Goal: Task Accomplishment & Management: Use online tool/utility

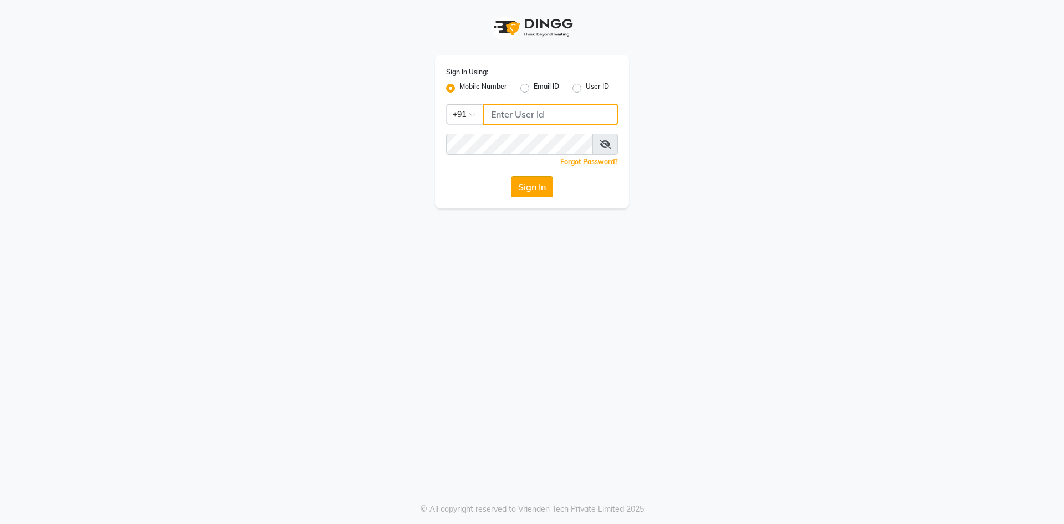
type input "9696254738"
click at [521, 194] on button "Sign In" at bounding box center [532, 186] width 42 height 21
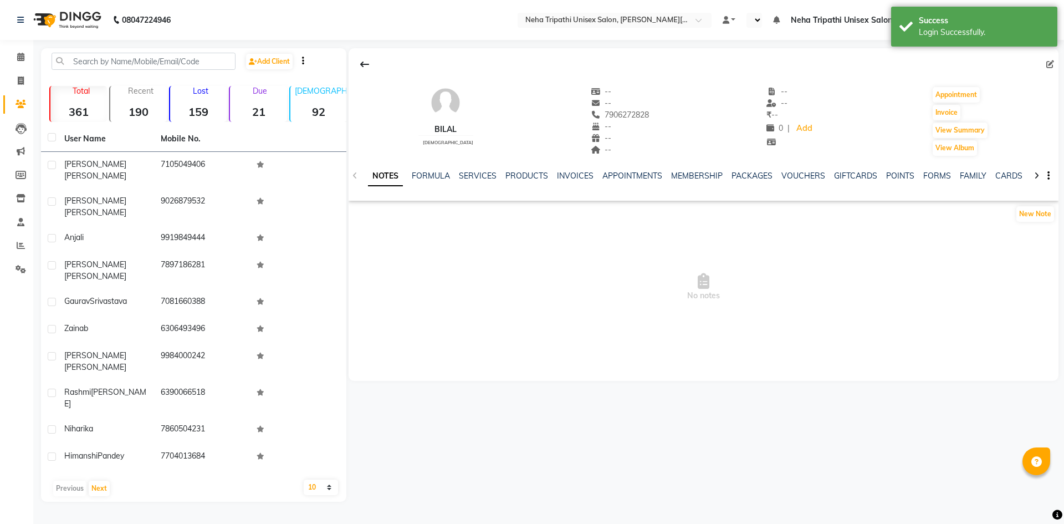
select select "en"
click at [20, 83] on icon at bounding box center [21, 80] width 6 height 8
select select "service"
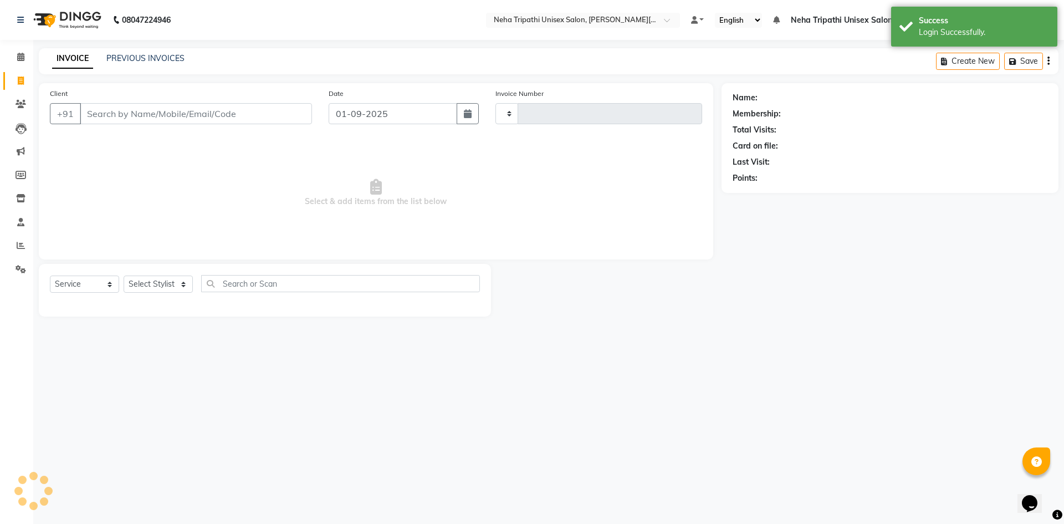
type input "0523"
select select "7540"
click at [179, 283] on select "Select Stylist" at bounding box center [158, 283] width 69 height 17
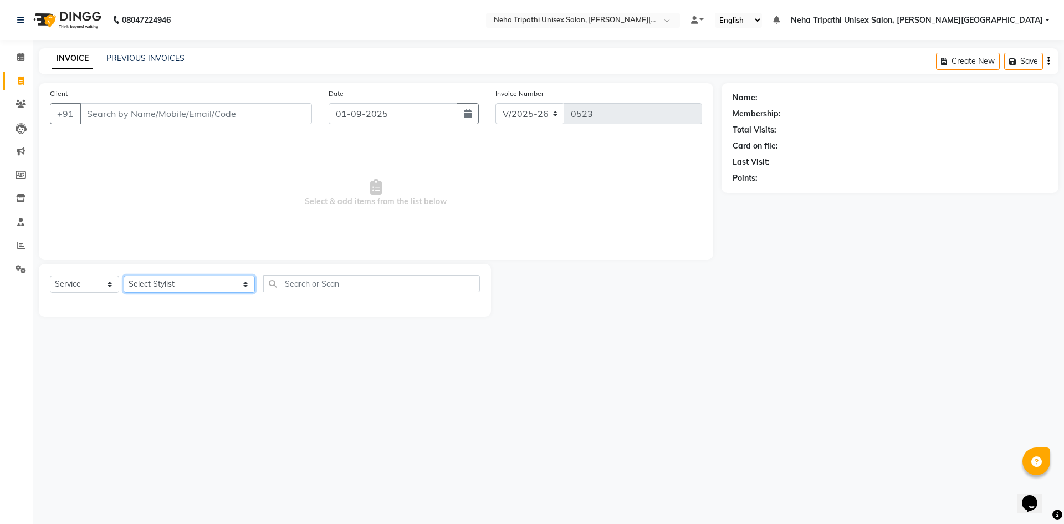
select select "89787"
click at [124, 275] on select "Select Stylist [PERSON_NAME] [PERSON_NAME] [PERSON_NAME] Unisex Salon, [PERSON_…" at bounding box center [189, 283] width 131 height 17
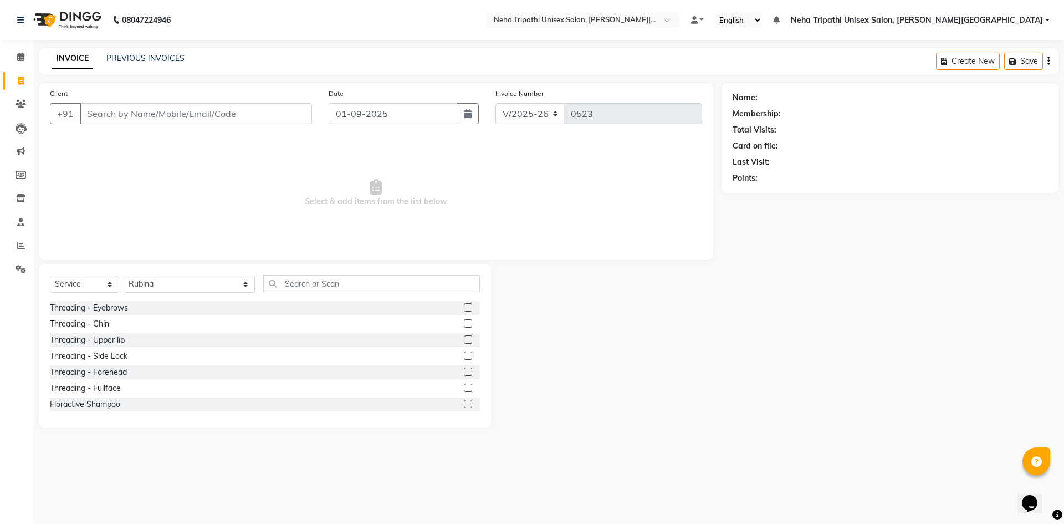
click at [464, 306] on label at bounding box center [468, 307] width 8 height 8
click at [464, 306] on input "checkbox" at bounding box center [467, 307] width 7 height 7
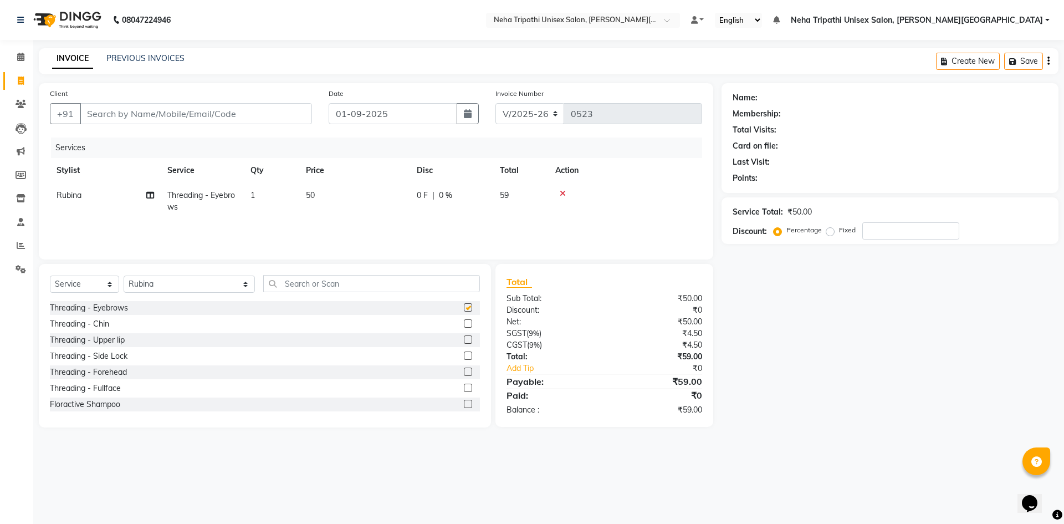
checkbox input "false"
click at [464, 340] on label at bounding box center [468, 339] width 8 height 8
click at [464, 340] on input "checkbox" at bounding box center [467, 339] width 7 height 7
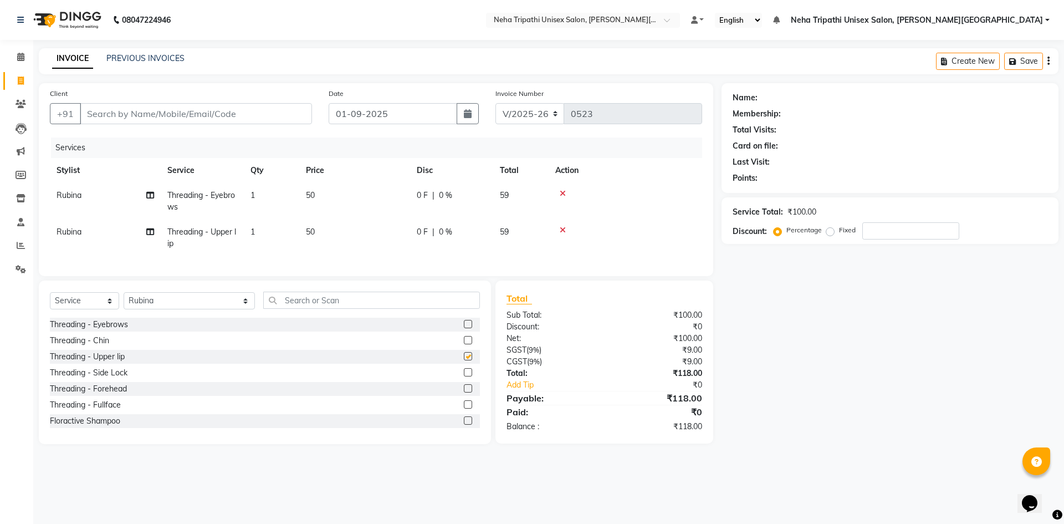
checkbox input "false"
click at [109, 110] on input "Client" at bounding box center [196, 113] width 232 height 21
type input "9"
type input "0"
type input "9026722027"
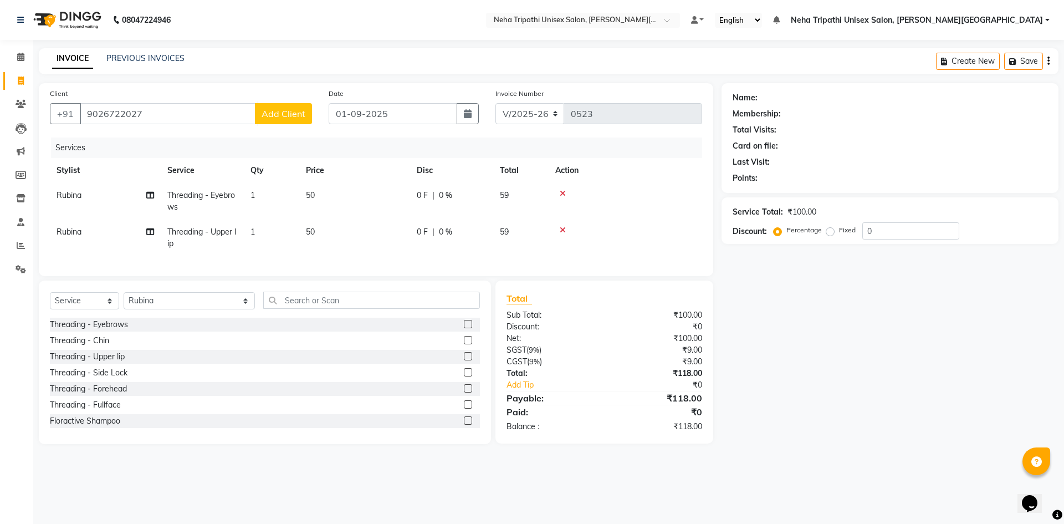
click at [283, 116] on span "Add Client" at bounding box center [284, 113] width 44 height 11
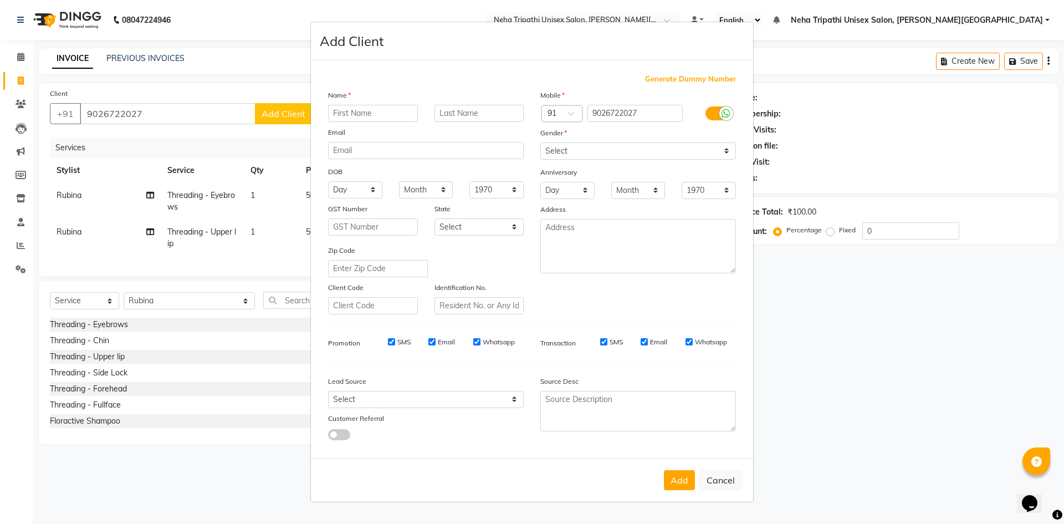
click at [339, 115] on input "text" at bounding box center [373, 113] width 90 height 17
type input "Dr [PERSON_NAME]"
drag, startPoint x: 566, startPoint y: 151, endPoint x: 572, endPoint y: 157, distance: 8.6
click at [567, 152] on select "Select [DEMOGRAPHIC_DATA] [DEMOGRAPHIC_DATA] Other Prefer Not To Say" at bounding box center [638, 150] width 196 height 17
select select "[DEMOGRAPHIC_DATA]"
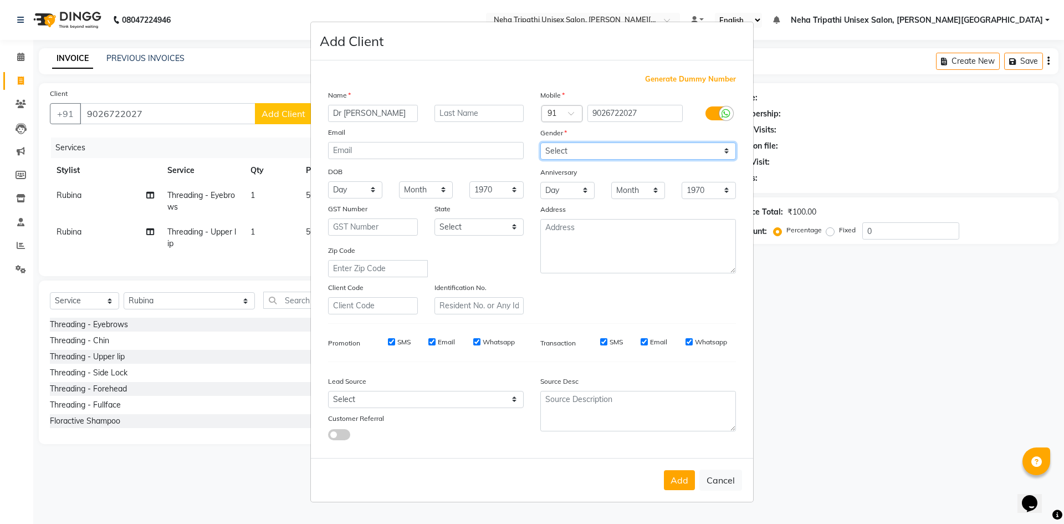
click at [540, 142] on select "Select [DEMOGRAPHIC_DATA] [DEMOGRAPHIC_DATA] Other Prefer Not To Say" at bounding box center [638, 150] width 196 height 17
drag, startPoint x: 678, startPoint y: 479, endPoint x: 673, endPoint y: 473, distance: 8.3
click at [677, 477] on button "Add" at bounding box center [679, 480] width 31 height 20
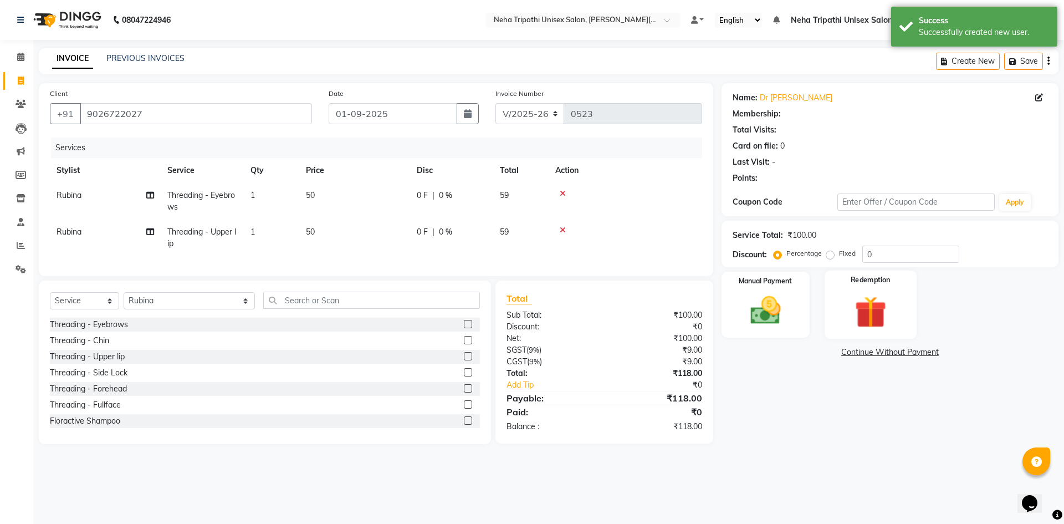
select select "1: Object"
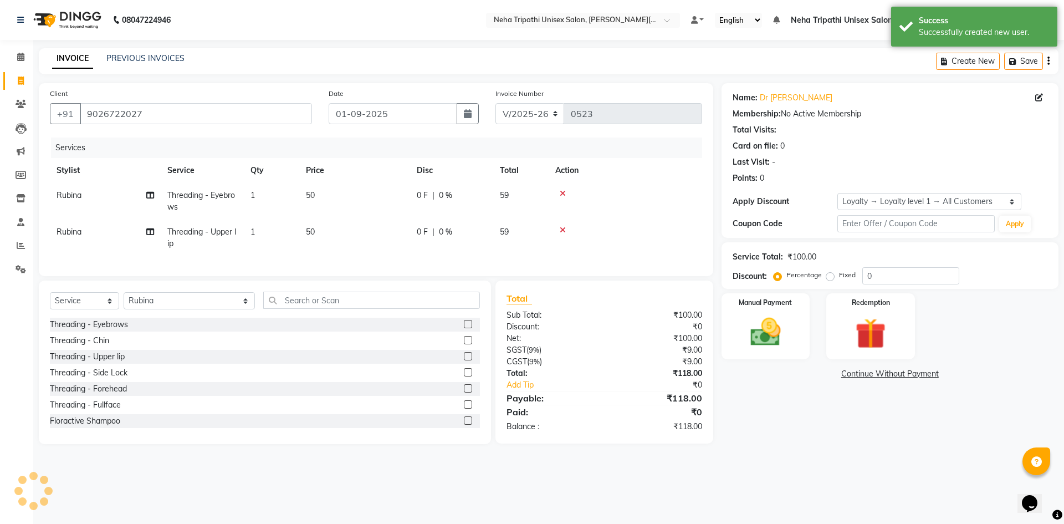
click at [839, 276] on label "Fixed" at bounding box center [847, 275] width 17 height 10
click at [828, 276] on input "Fixed" at bounding box center [832, 275] width 8 height 8
radio input "true"
click at [878, 276] on input "0" at bounding box center [910, 275] width 97 height 17
type input "18"
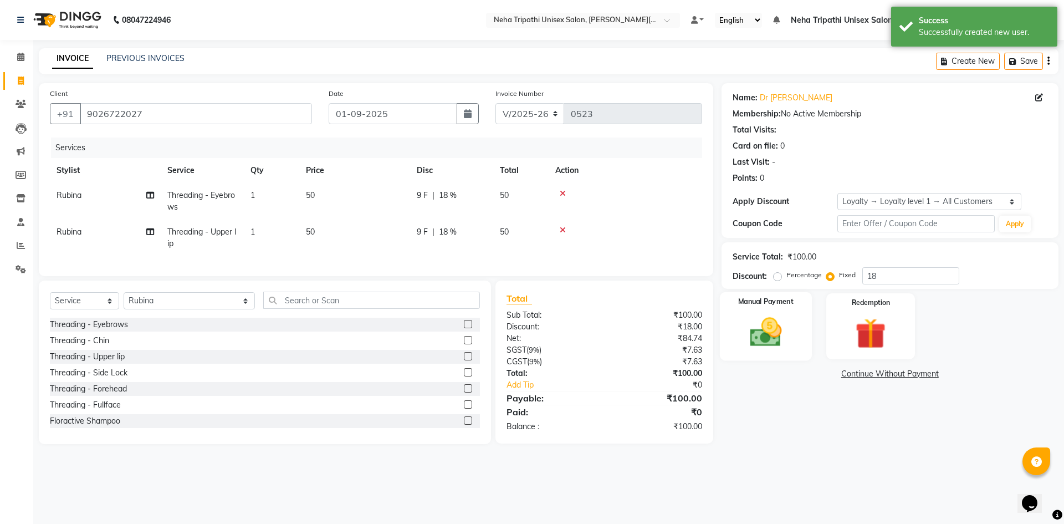
click at [783, 325] on img at bounding box center [766, 332] width 52 height 37
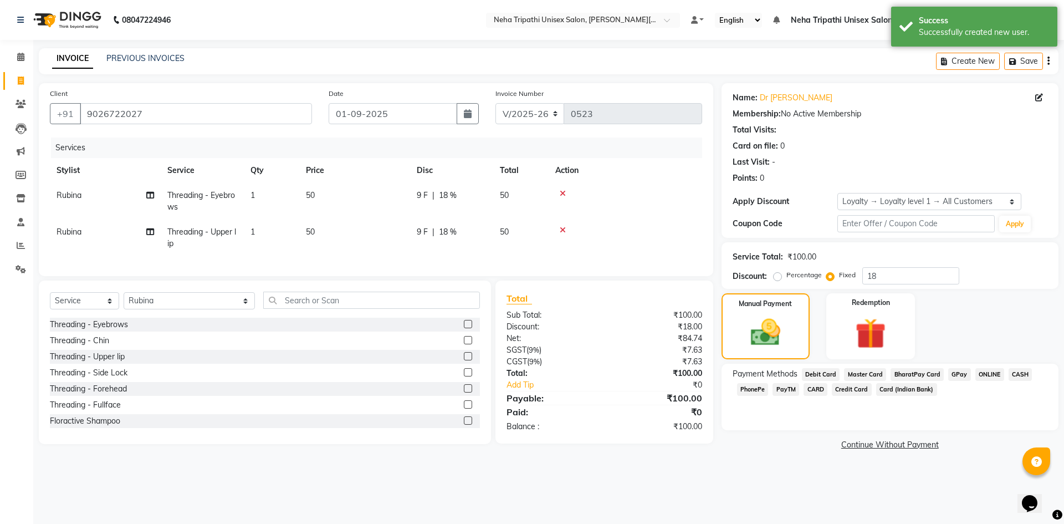
click at [989, 373] on span "ONLINE" at bounding box center [989, 374] width 29 height 13
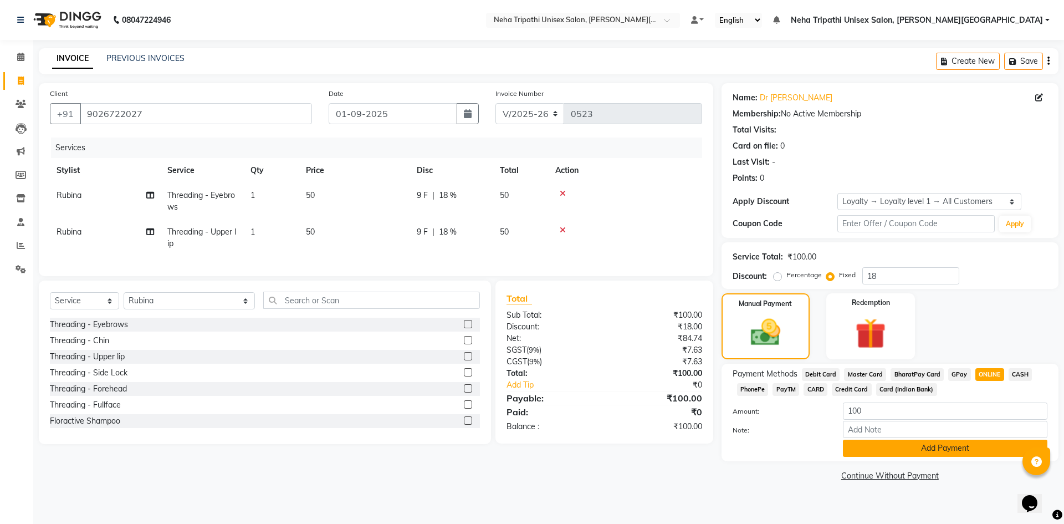
click at [914, 451] on button "Add Payment" at bounding box center [945, 447] width 204 height 17
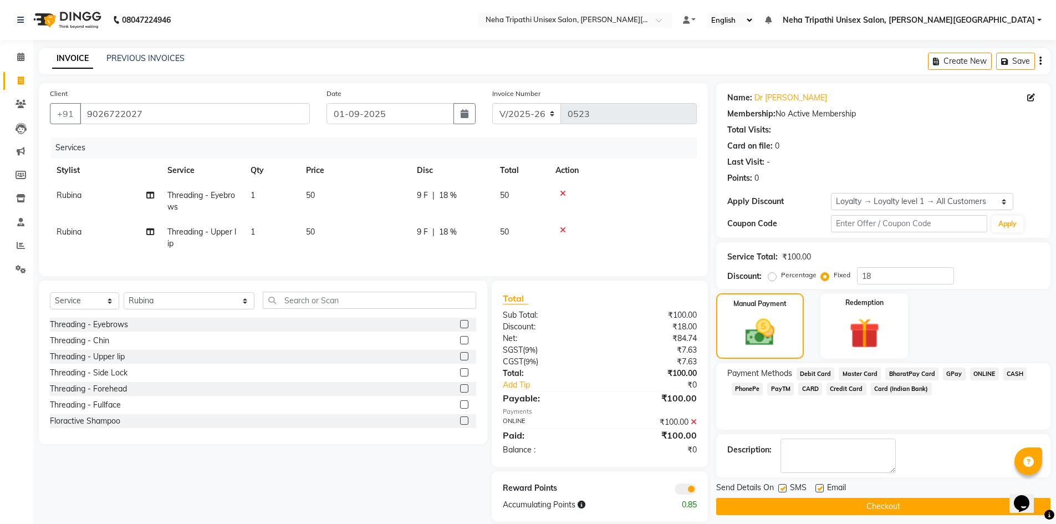
click at [838, 508] on button "Checkout" at bounding box center [883, 506] width 334 height 17
